Goal: Transaction & Acquisition: Purchase product/service

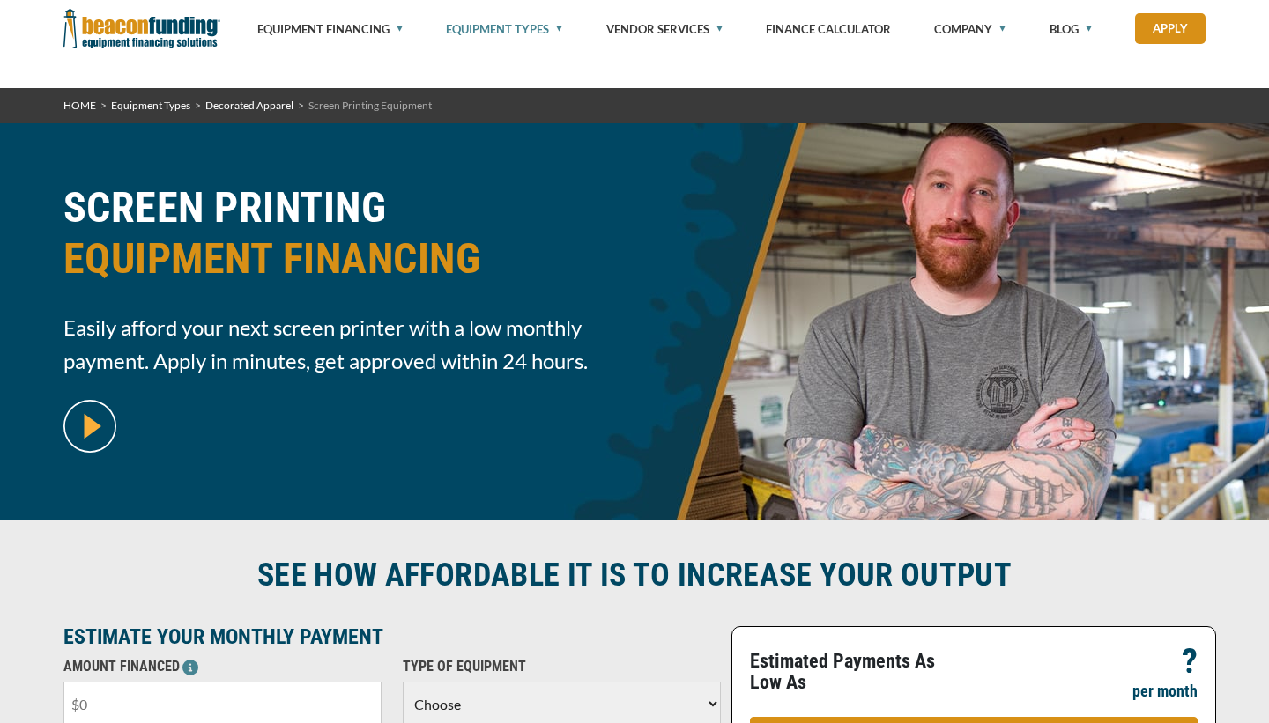
scroll to position [341, 0]
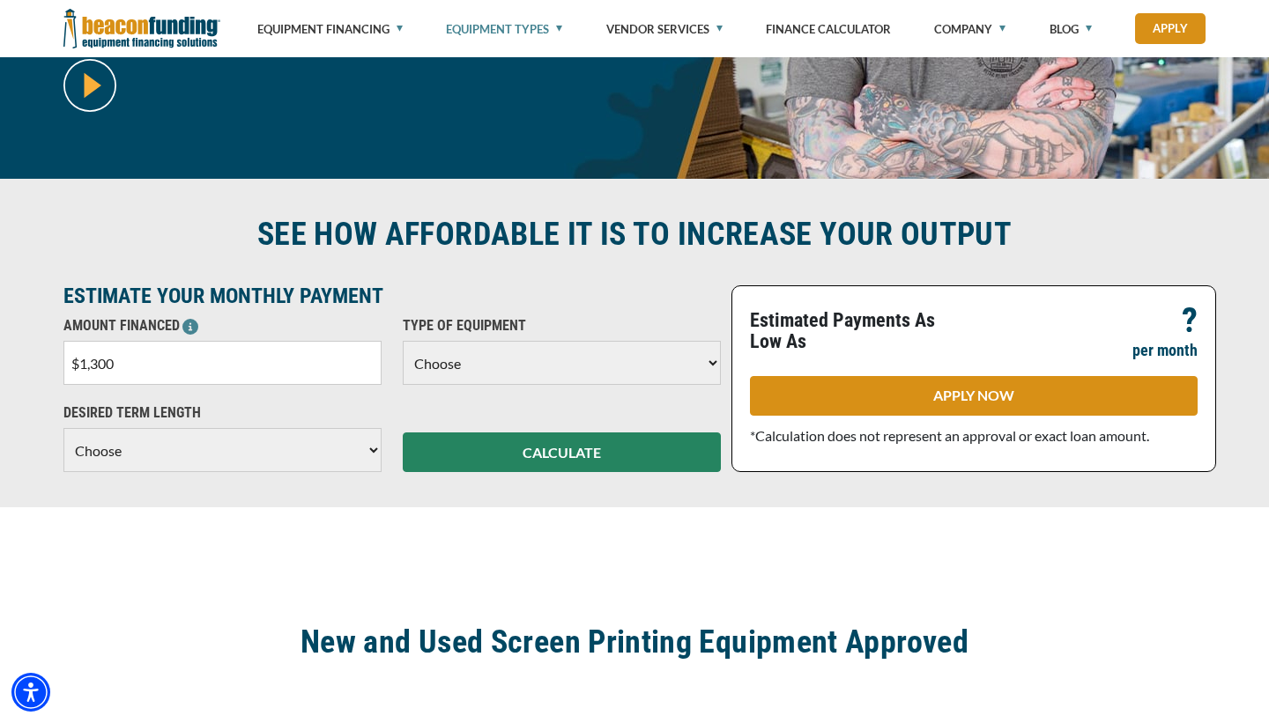
type input "$13,000"
click at [702, 360] on select "Choose Backhoe Boom/Bucket Truck Chipper Commercial Mower Crane DTG/DTF Printin…" at bounding box center [562, 363] width 318 height 44
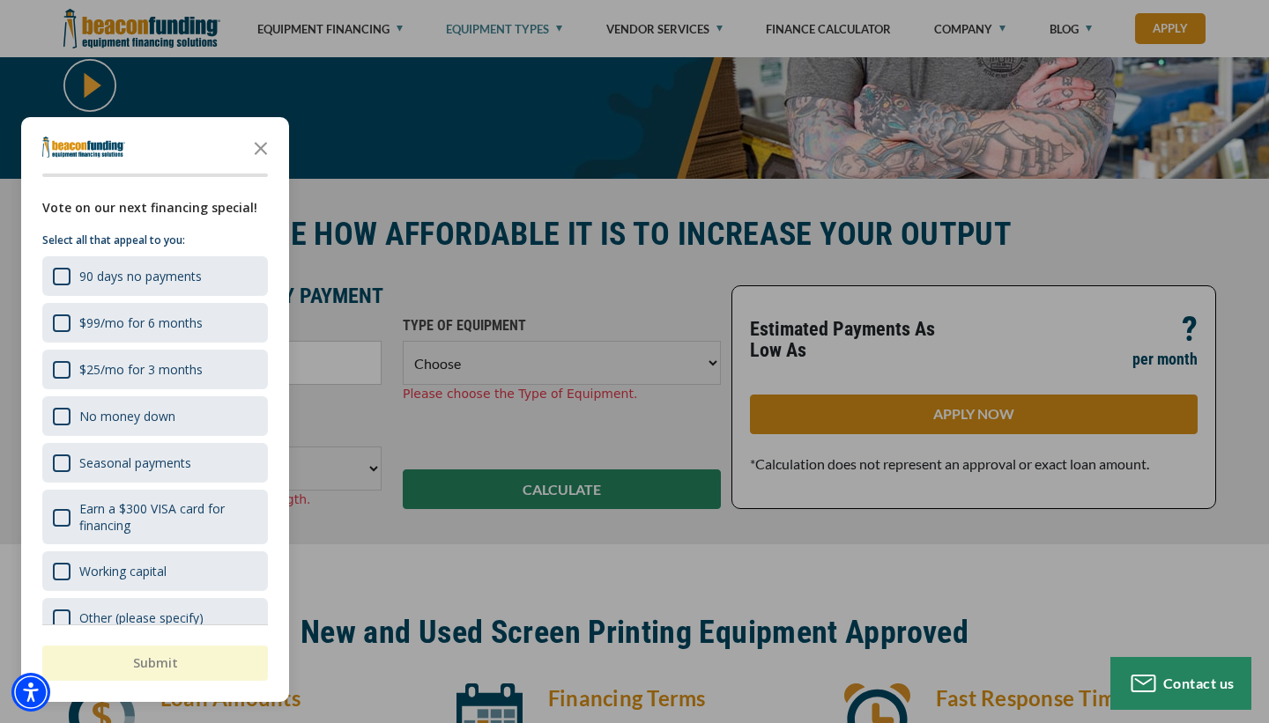
click at [608, 365] on div "button" at bounding box center [634, 361] width 1269 height 723
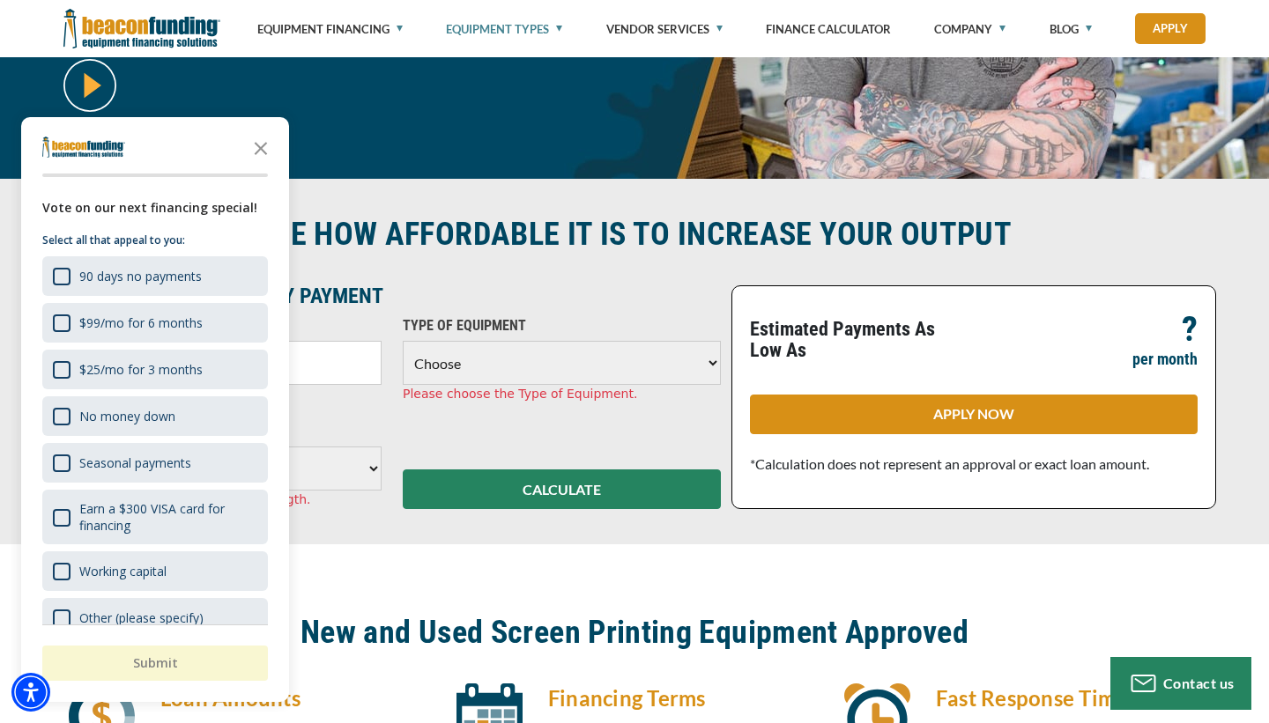
click at [608, 365] on select "Choose Backhoe Boom/Bucket Truck Chipper Commercial Mower Crane DTG/DTF Printin…" at bounding box center [562, 363] width 318 height 44
select select "2"
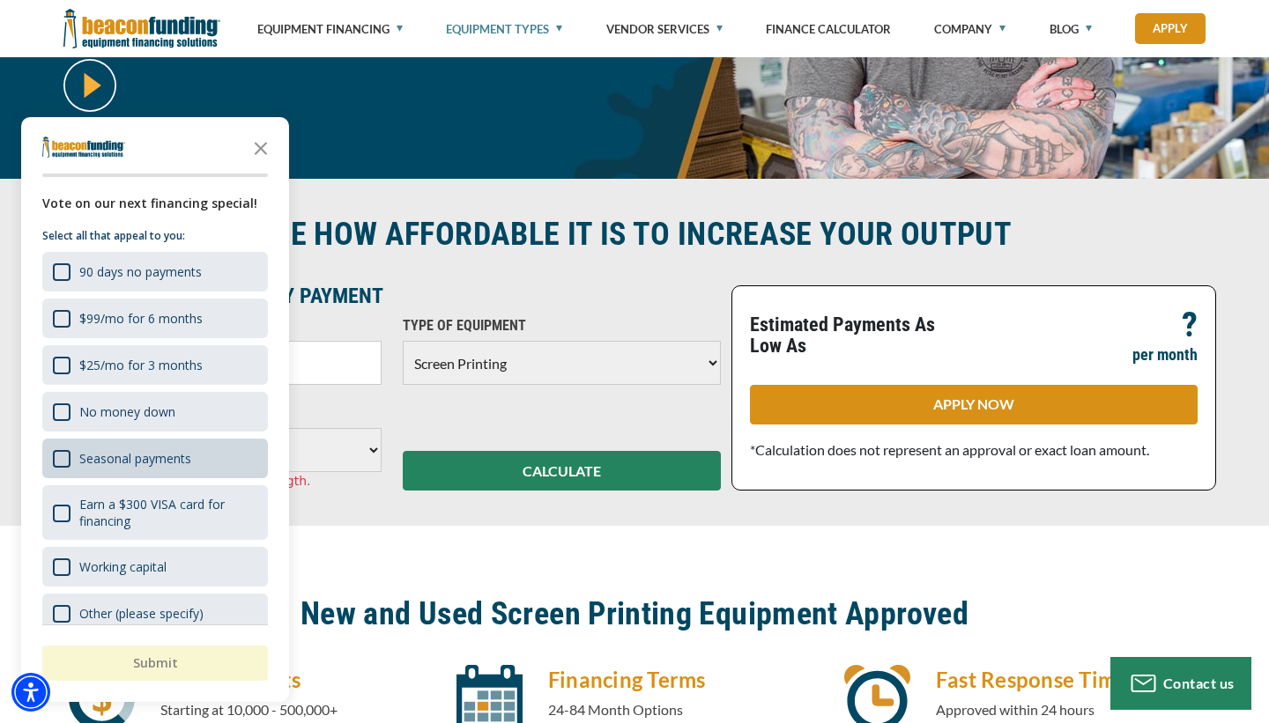
scroll to position [0, 0]
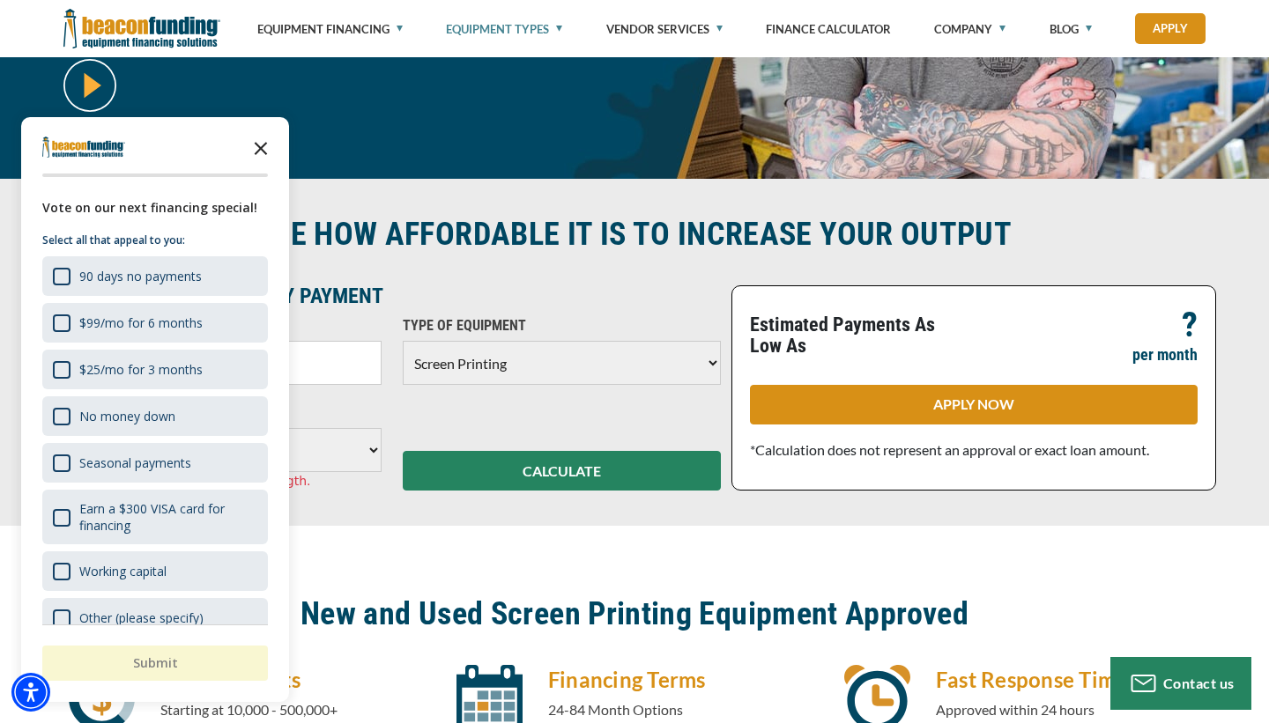
click at [266, 147] on icon "Close the survey" at bounding box center [260, 147] width 35 height 35
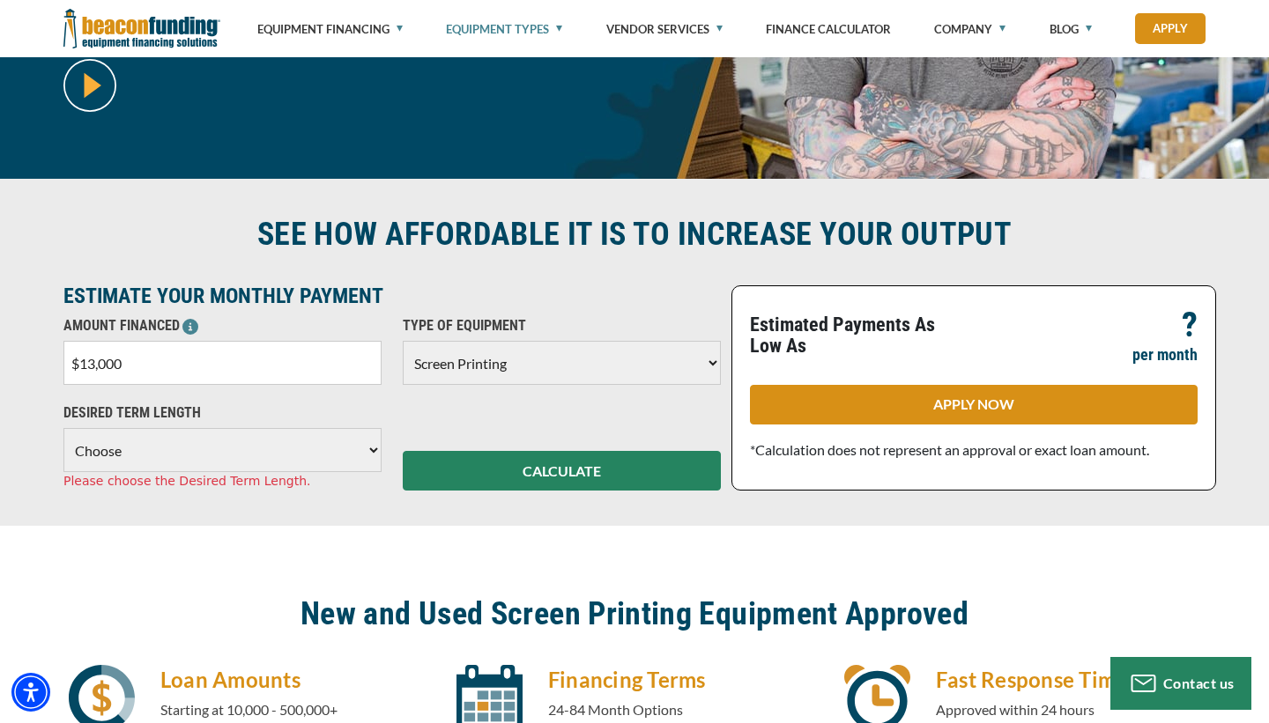
click at [360, 453] on select "Choose 36 Months 48 Months 60 Months" at bounding box center [222, 450] width 318 height 44
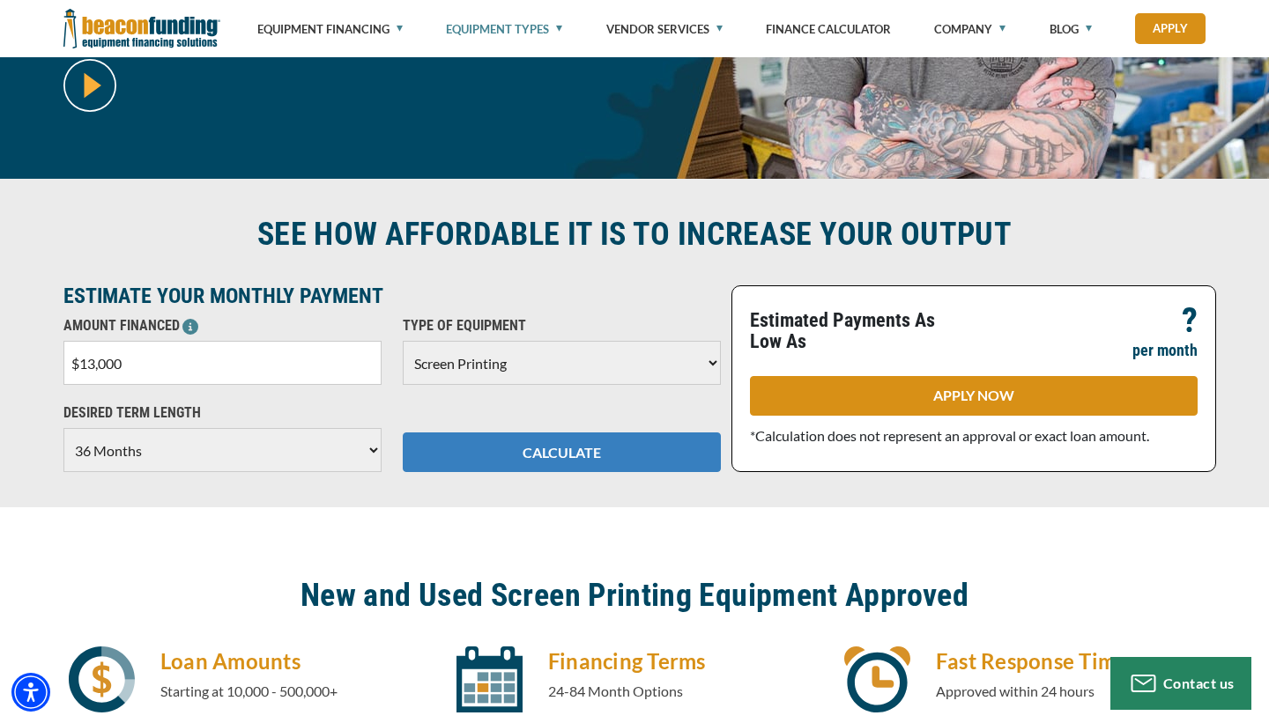
click at [506, 461] on button "CALCULATE" at bounding box center [562, 453] width 318 height 40
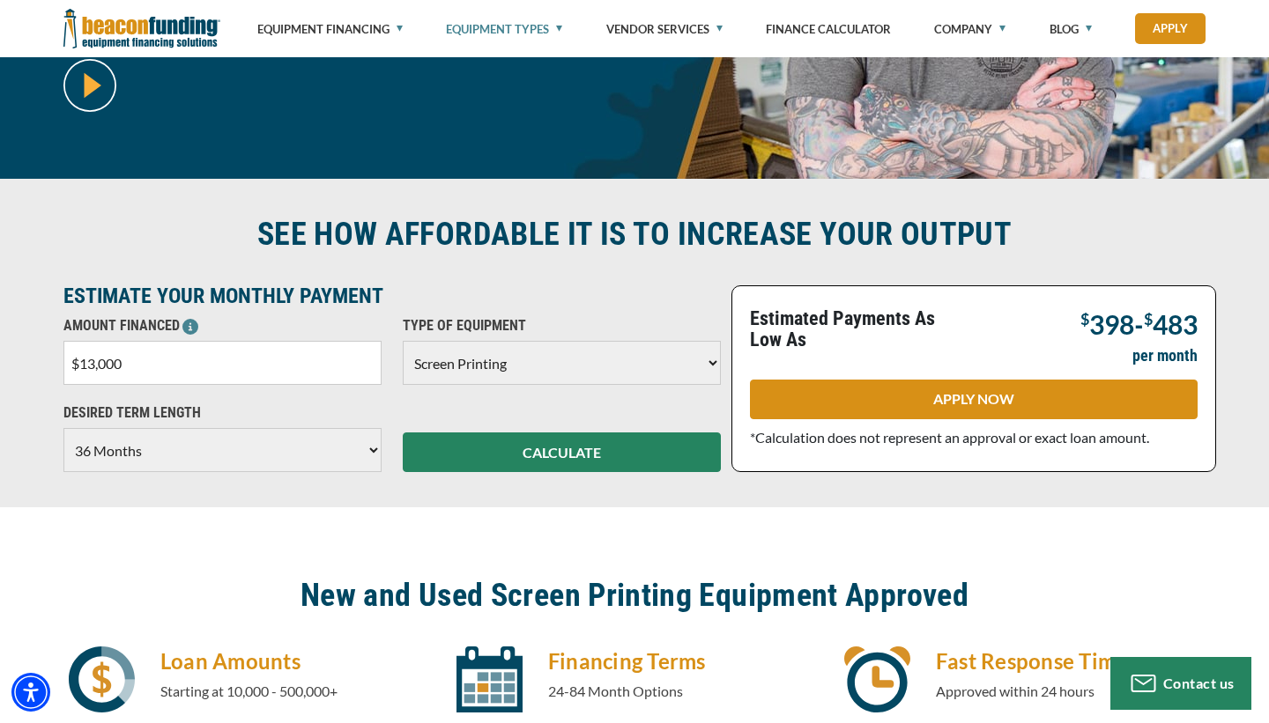
click at [374, 448] on select "Choose 36 Months 48 Months 60 Months" at bounding box center [222, 450] width 318 height 44
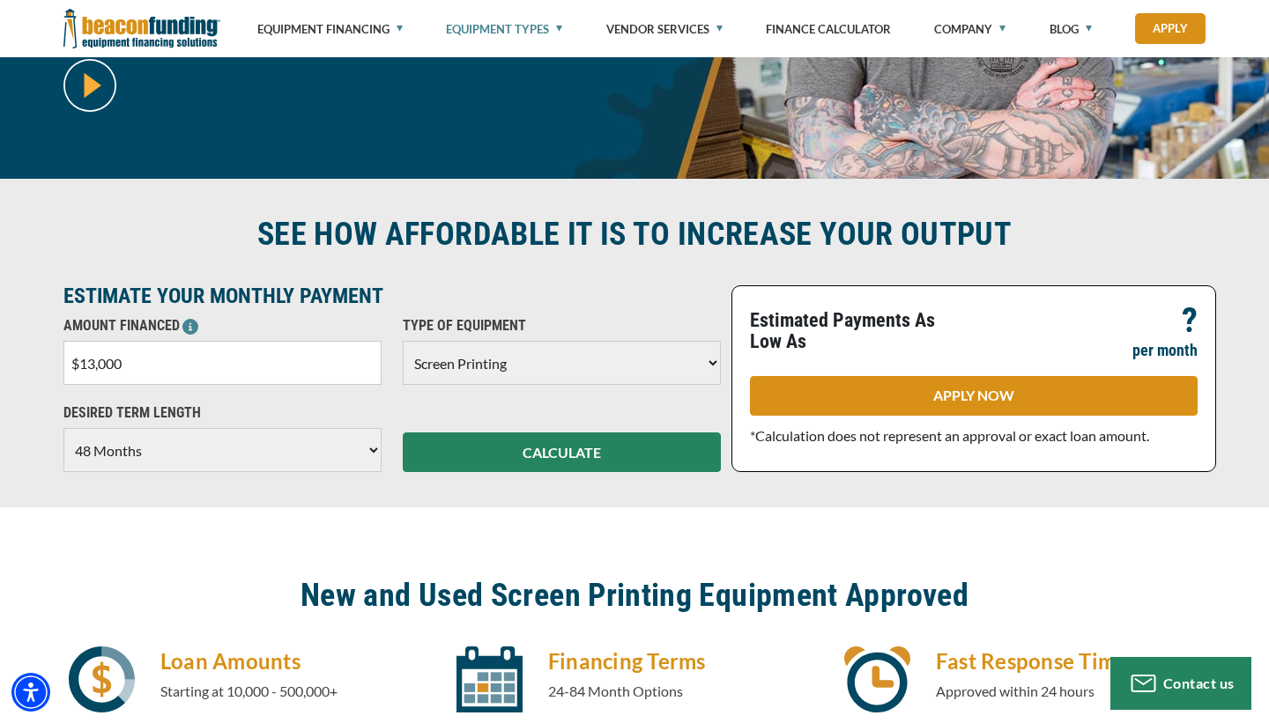
click at [374, 450] on select "Choose 36 Months 48 Months 60 Months" at bounding box center [222, 450] width 318 height 44
click at [367, 449] on select "Choose 36 Months 48 Months 60 Months" at bounding box center [222, 450] width 318 height 44
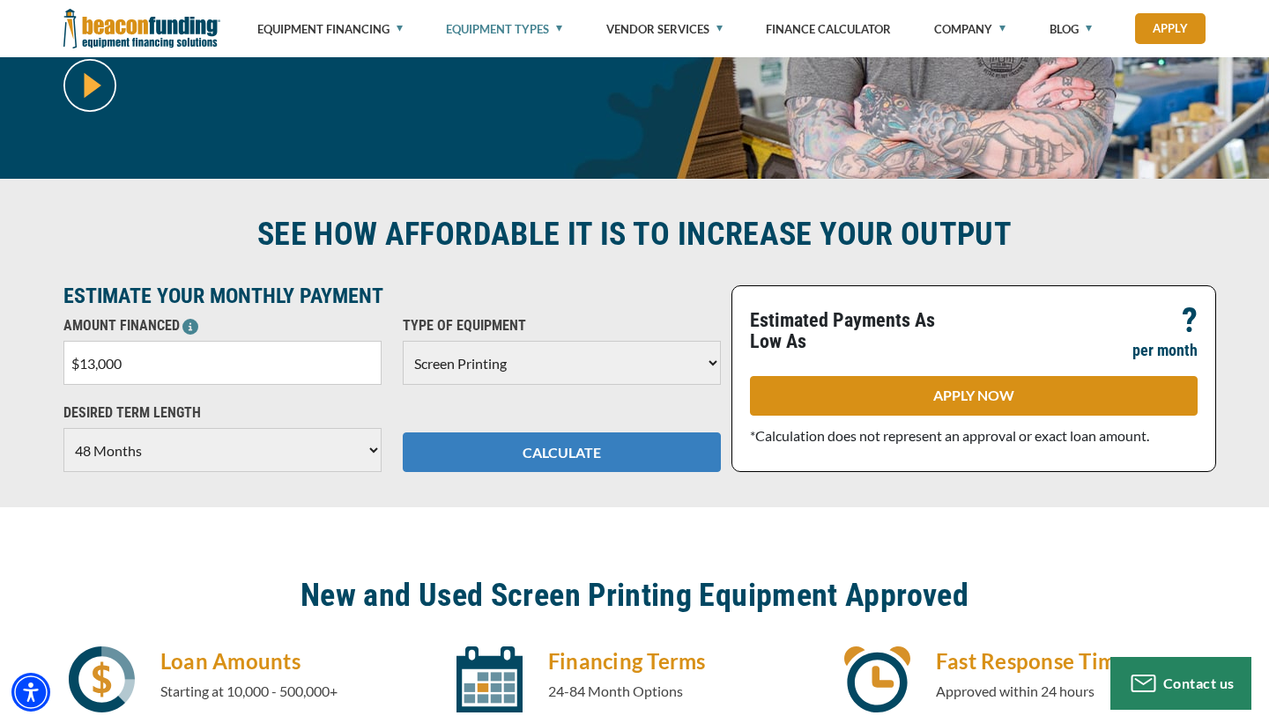
click at [504, 462] on button "CALCULATE" at bounding box center [562, 453] width 318 height 40
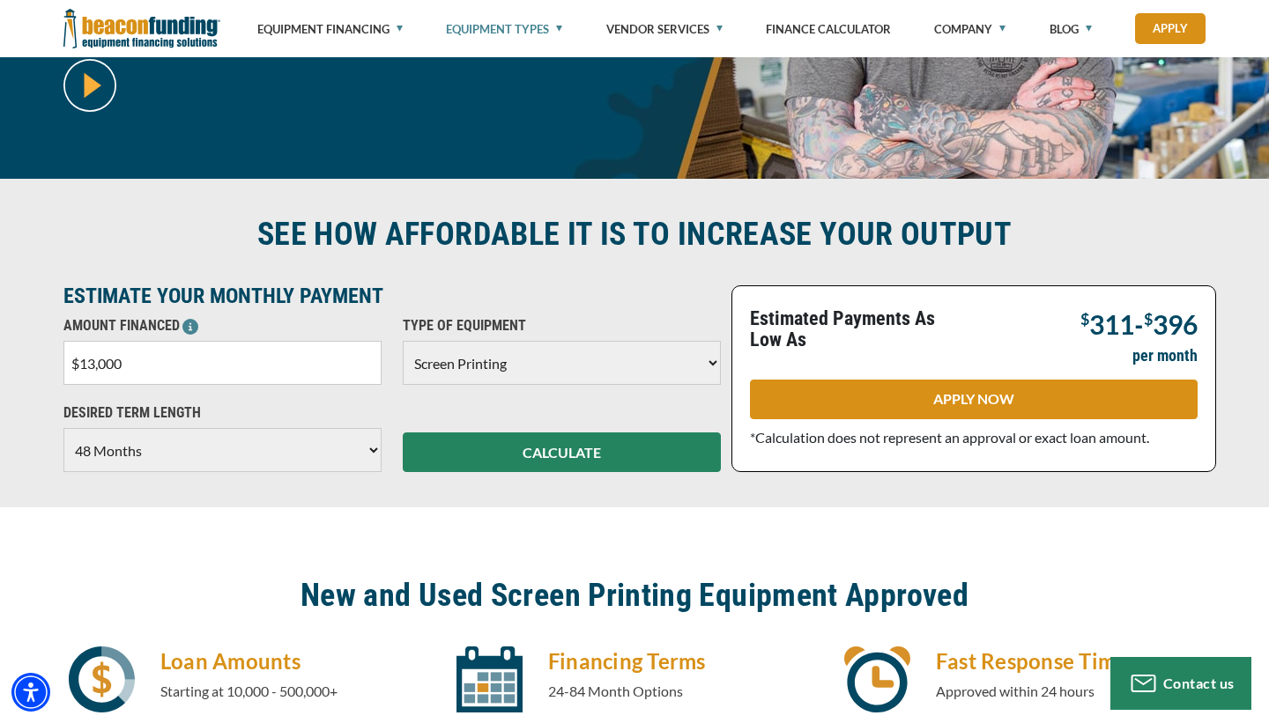
click at [373, 448] on select "Choose 36 Months 48 Months 60 Months" at bounding box center [222, 450] width 318 height 44
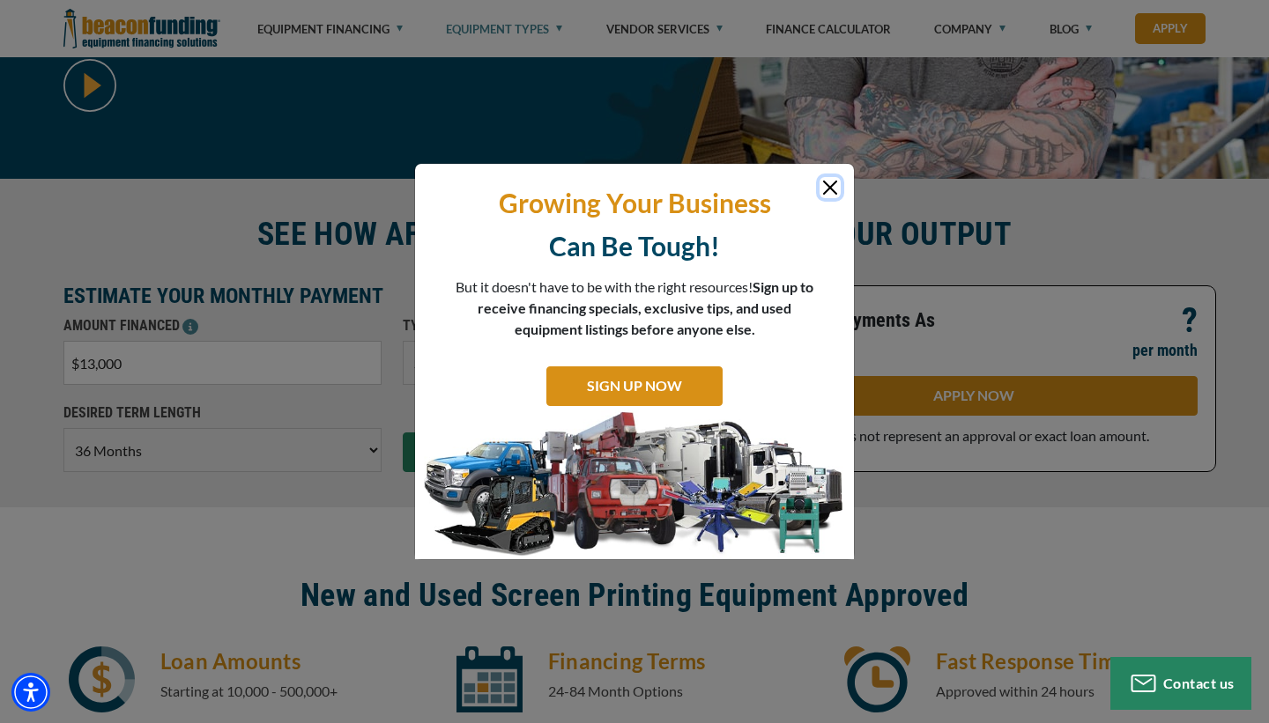
click at [830, 188] on button "Close" at bounding box center [829, 187] width 21 height 21
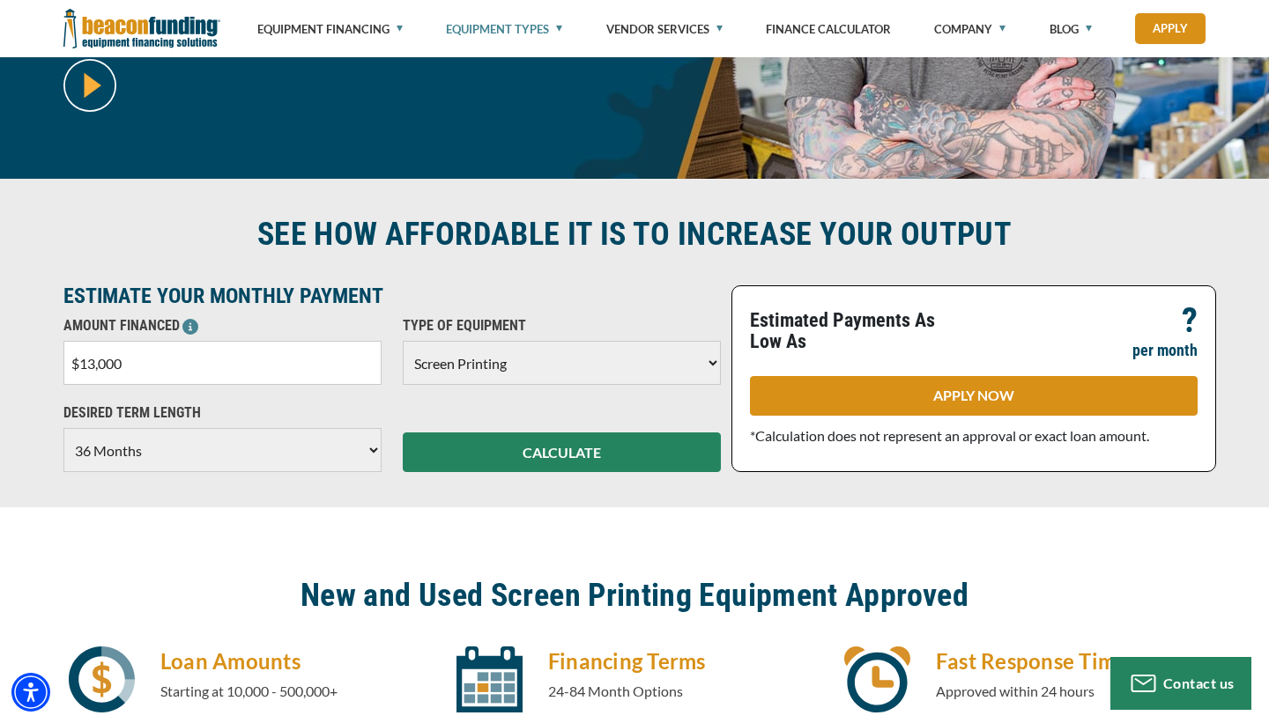
click at [368, 448] on select "Choose 36 Months 48 Months 60 Months" at bounding box center [222, 450] width 318 height 44
click at [369, 451] on select "Choose 36 Months 48 Months 60 Months" at bounding box center [222, 450] width 318 height 44
select select "60"
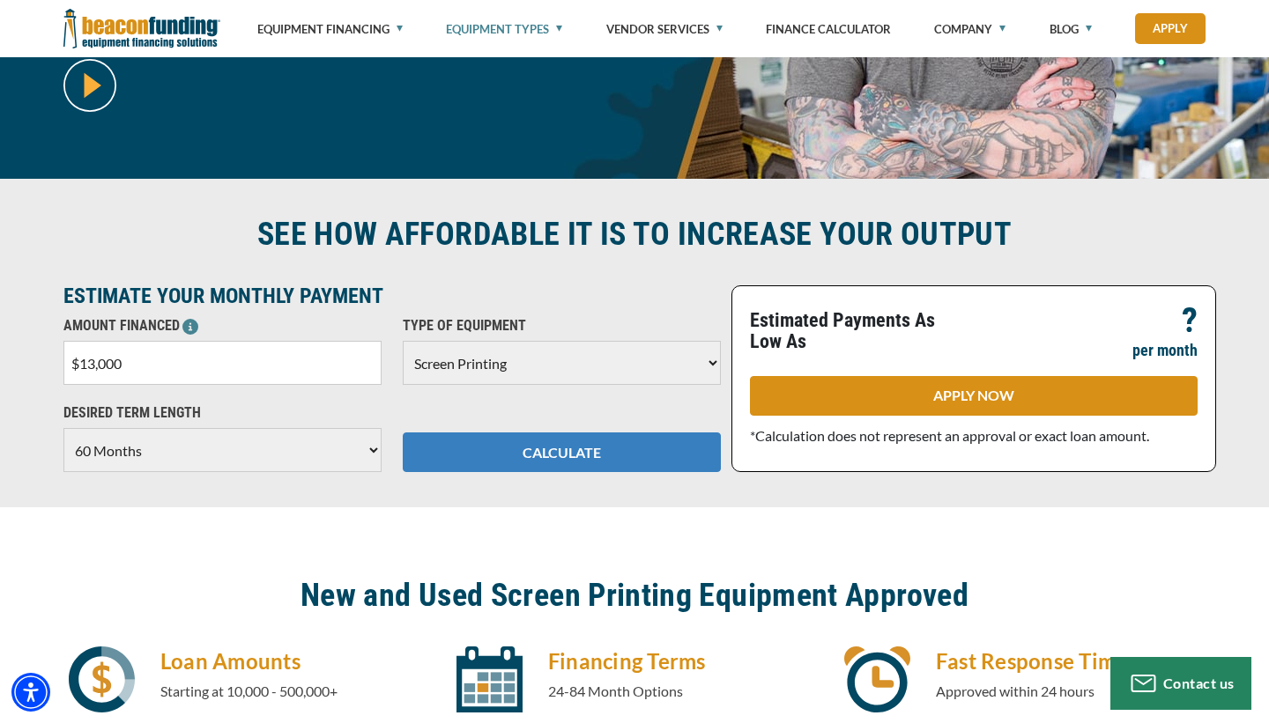
click at [483, 448] on button "CALCULATE" at bounding box center [562, 453] width 318 height 40
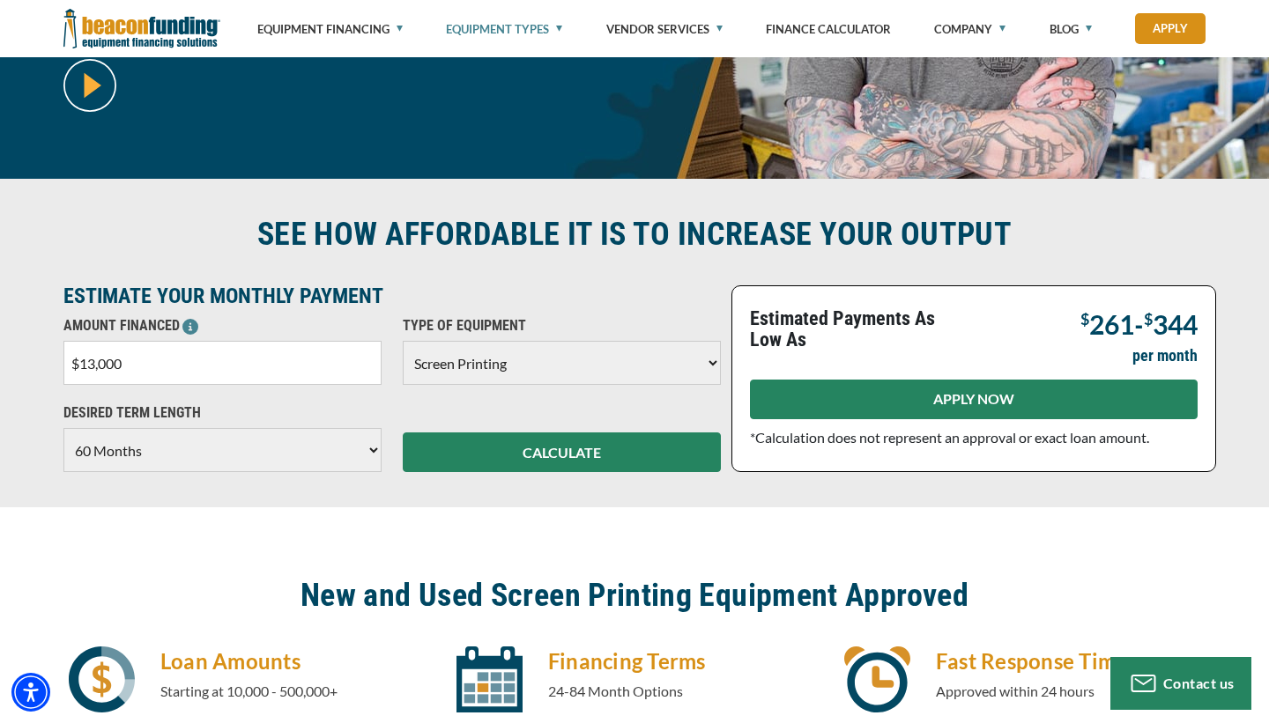
click at [832, 396] on link "APPLY NOW" at bounding box center [974, 400] width 448 height 40
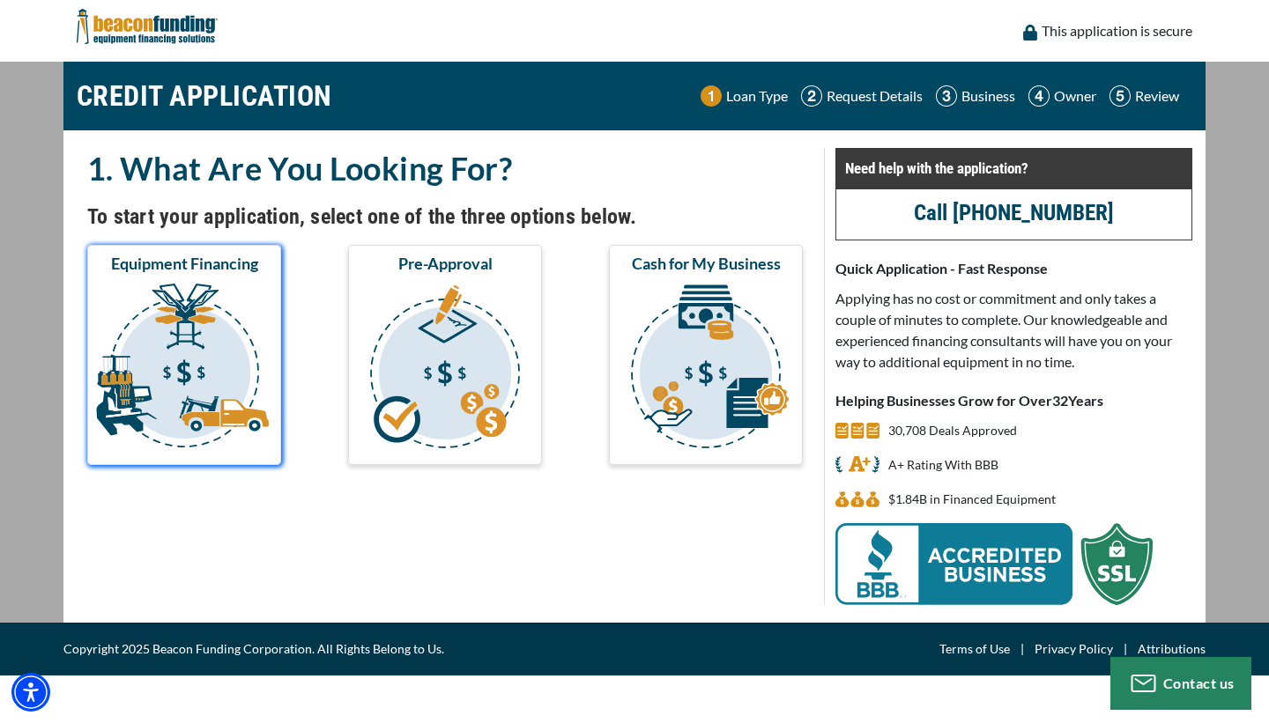
click at [181, 392] on img "submit" at bounding box center [184, 369] width 187 height 176
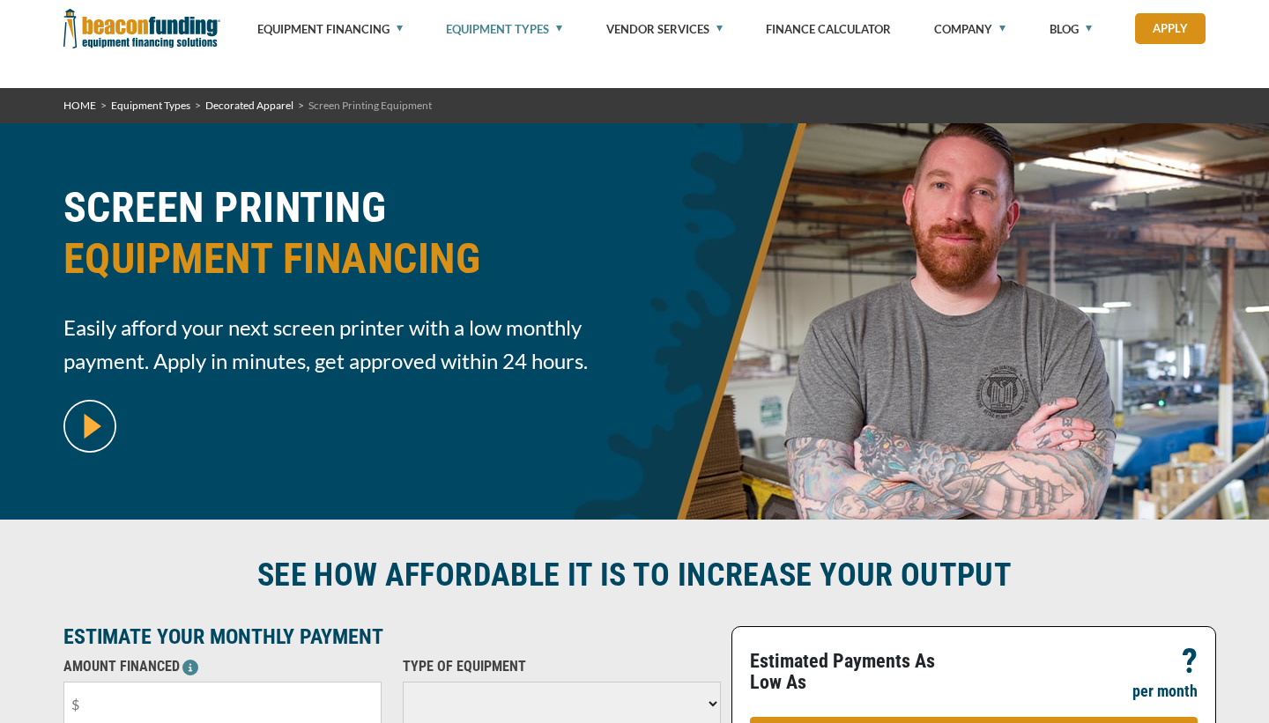
select select "60"
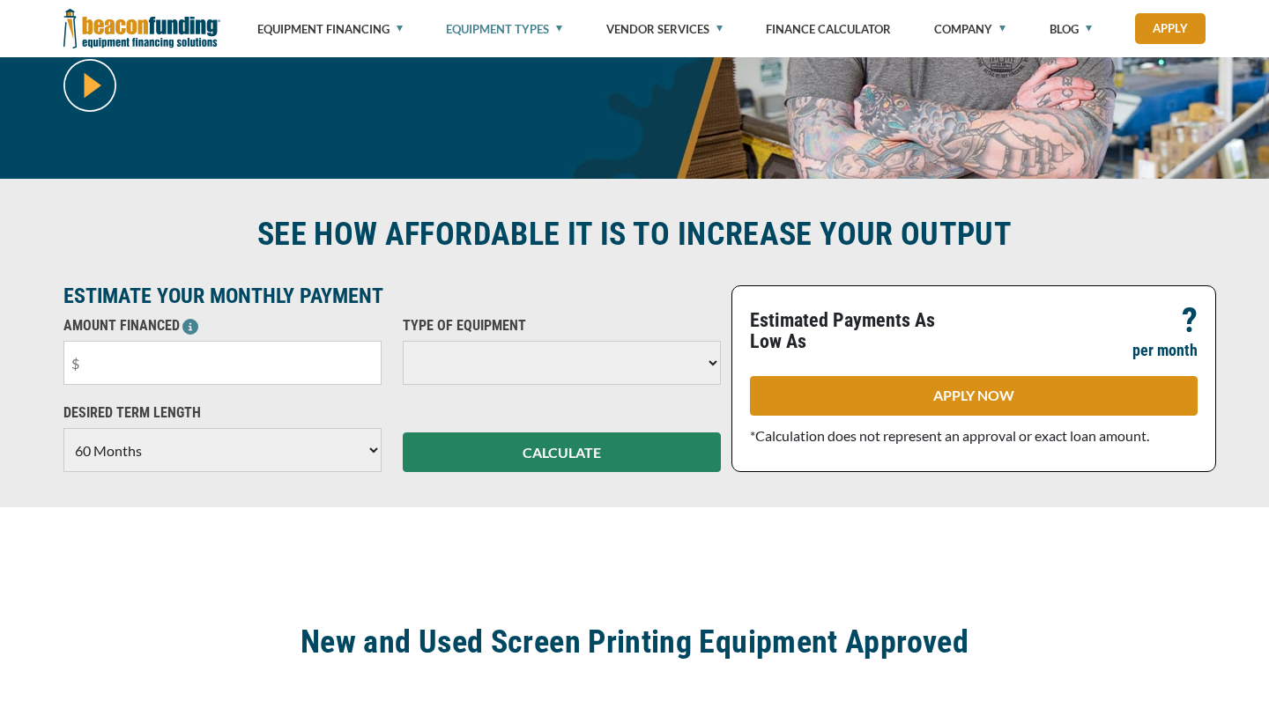
scroll to position [341, 0]
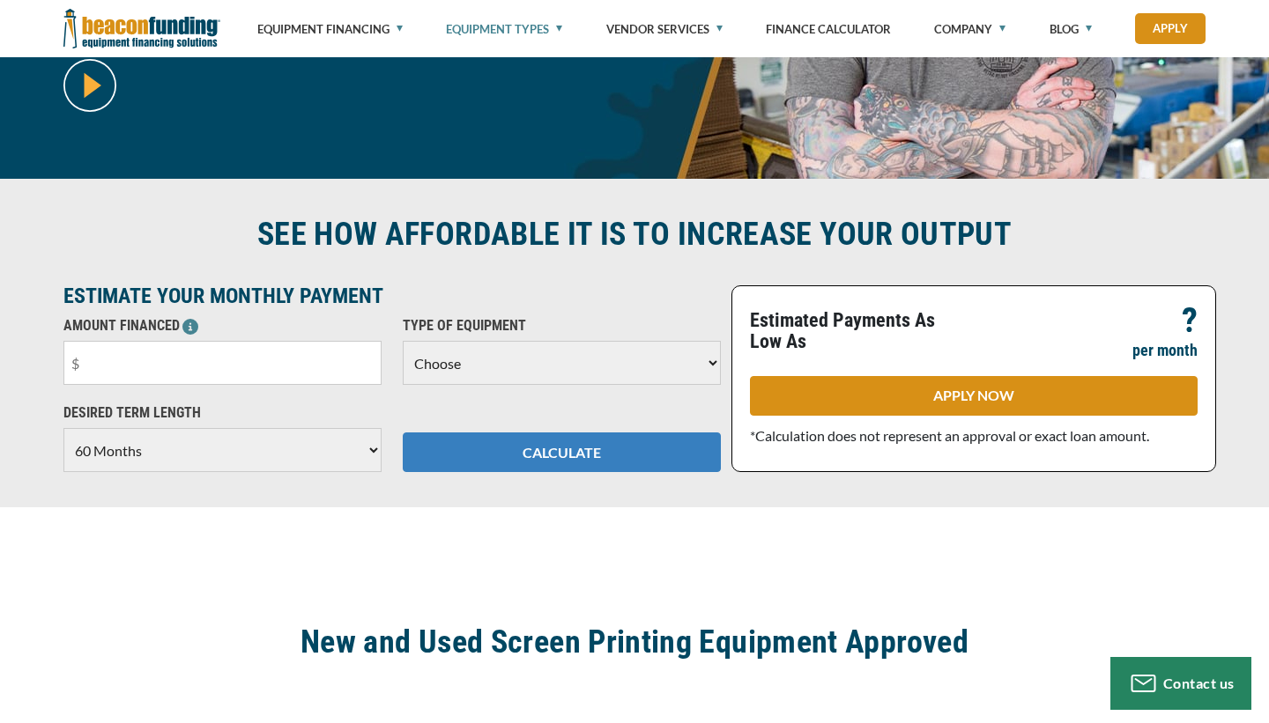
click at [518, 461] on button "CALCULATE" at bounding box center [562, 453] width 318 height 40
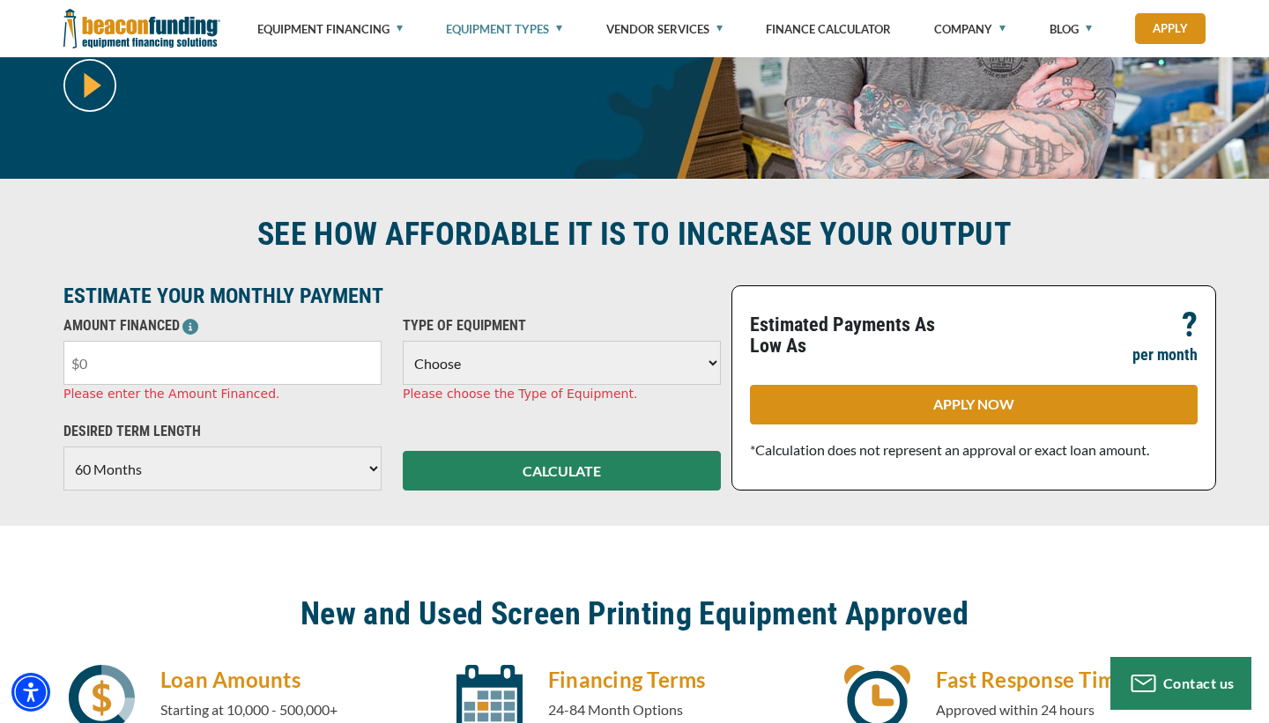
click at [368, 359] on input "text" at bounding box center [222, 363] width 318 height 44
click at [500, 361] on select "Choose Backhoe Boom/Bucket Truck Chipper Commercial Mower Crane DTG/DTF Printin…" at bounding box center [562, 363] width 318 height 44
select select "2"
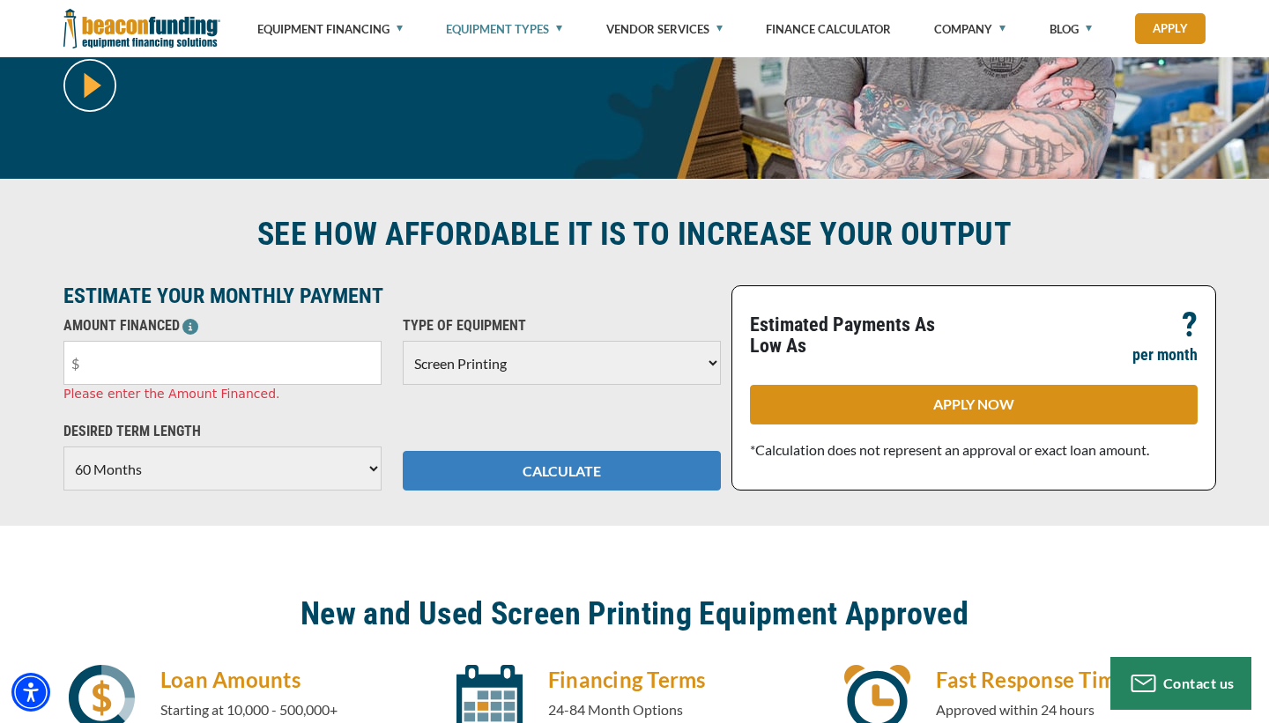
click at [481, 472] on button "CALCULATE" at bounding box center [562, 471] width 318 height 40
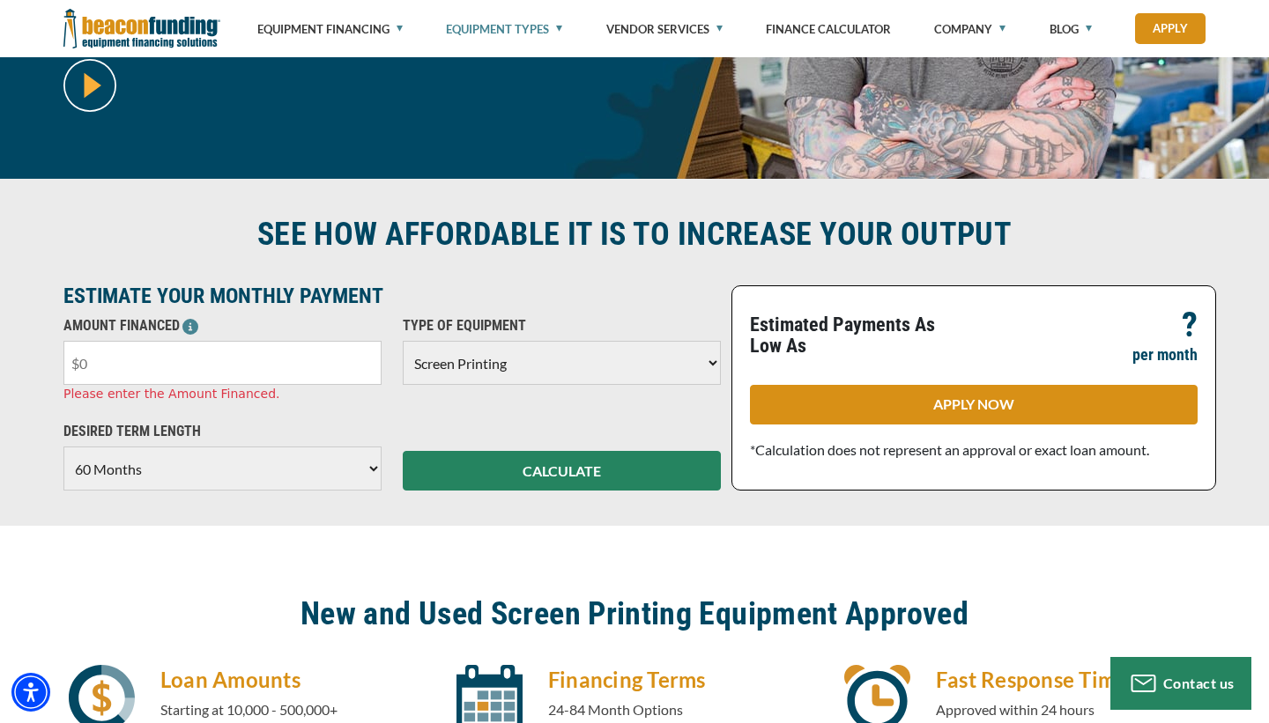
click at [263, 348] on input "text" at bounding box center [222, 363] width 318 height 44
type input "$13,000"
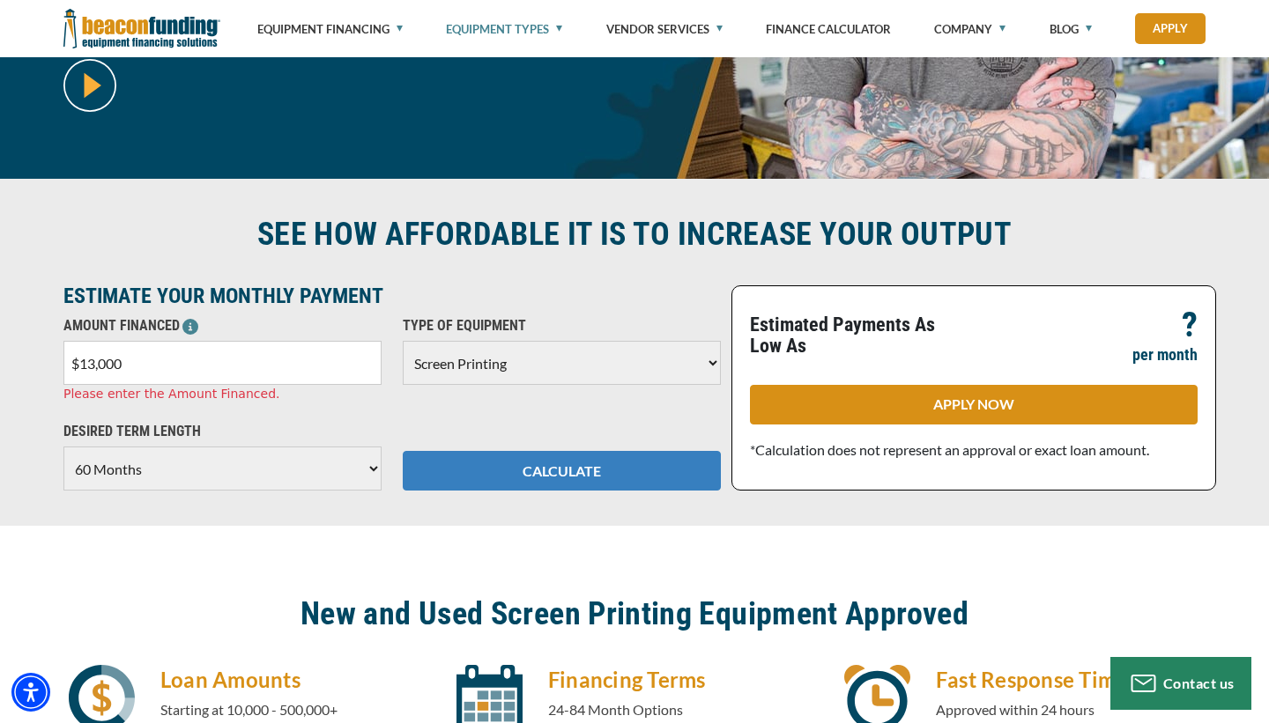
click at [552, 464] on button "CALCULATE" at bounding box center [562, 471] width 318 height 40
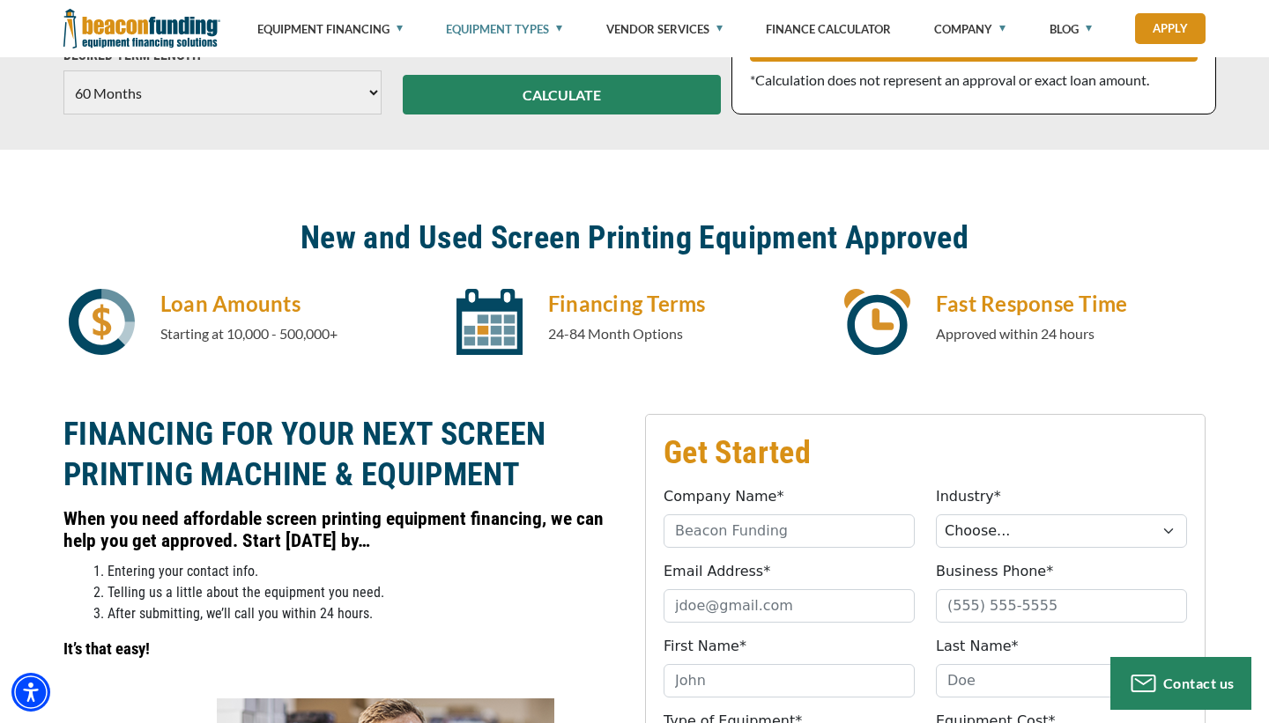
scroll to position [358, 0]
